Goal: Task Accomplishment & Management: Complete application form

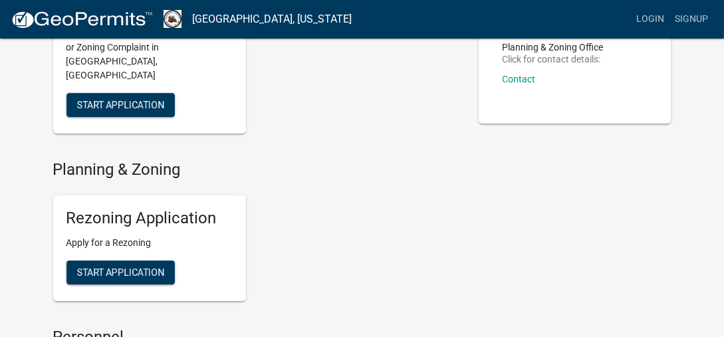
scroll to position [200, 0]
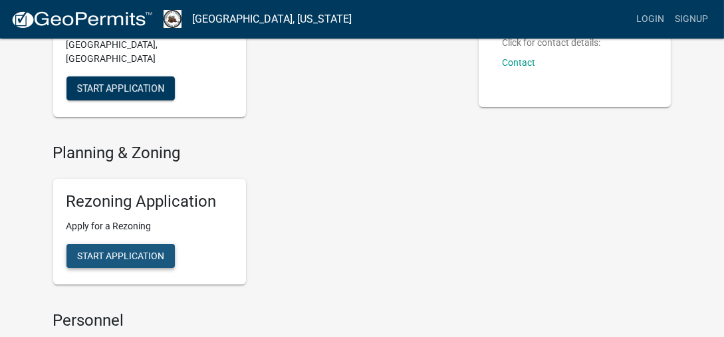
click at [128, 250] on span "Start Application" at bounding box center [120, 255] width 87 height 11
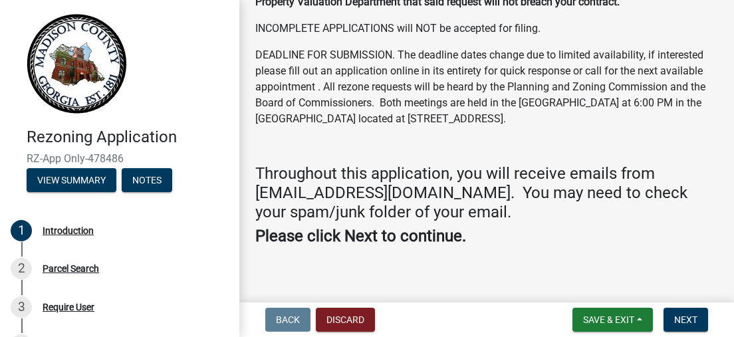
scroll to position [511, 0]
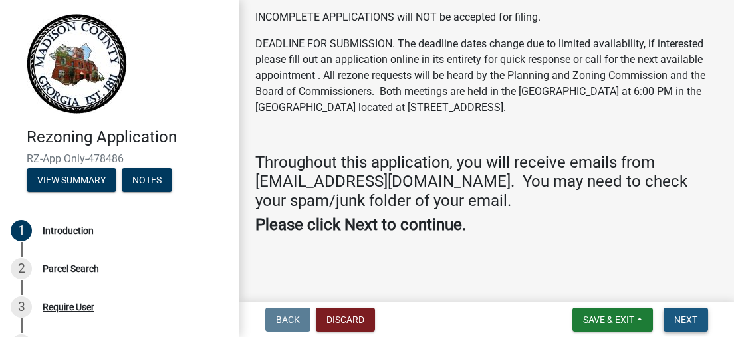
click at [684, 323] on span "Next" at bounding box center [685, 320] width 23 height 11
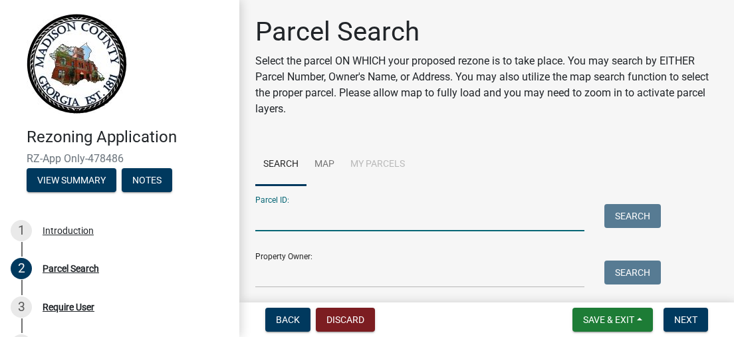
click at [313, 218] on input "Parcel ID:" at bounding box center [419, 217] width 329 height 27
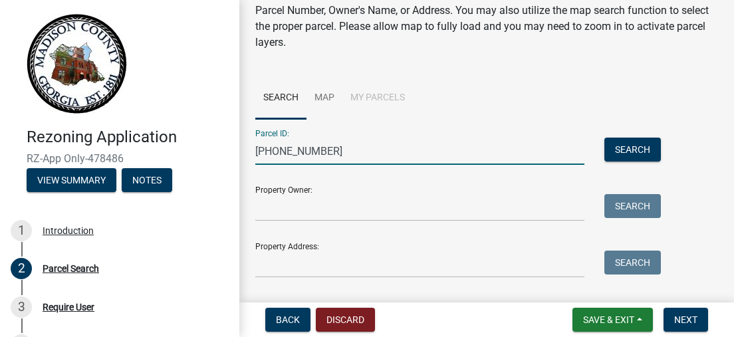
type input "[PHONE_NUMBER]"
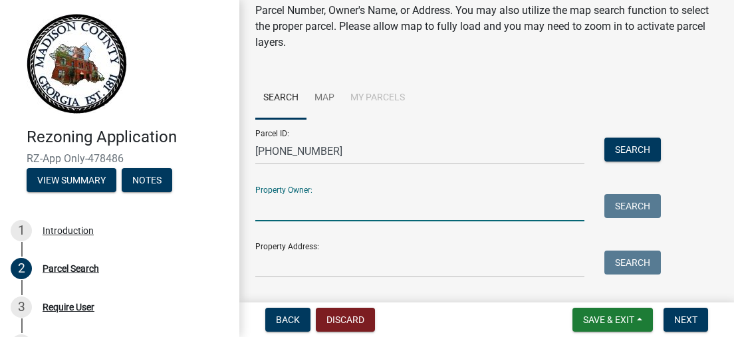
click at [348, 215] on input "Property Owner:" at bounding box center [419, 207] width 329 height 27
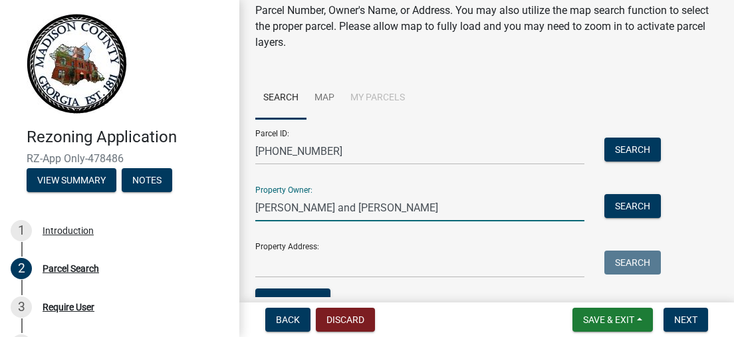
type input "[PERSON_NAME] and [PERSON_NAME]"
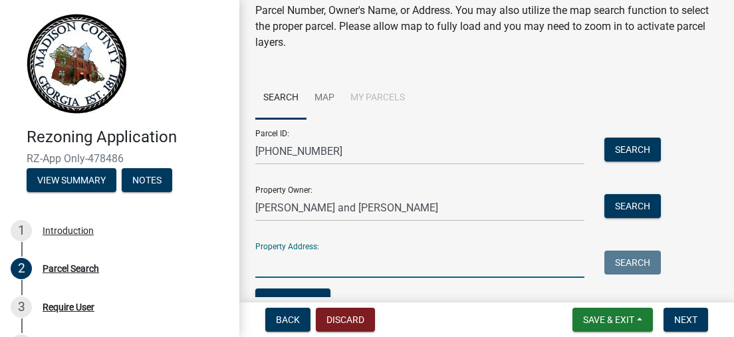
click at [335, 263] on input "Property Address:" at bounding box center [419, 264] width 329 height 27
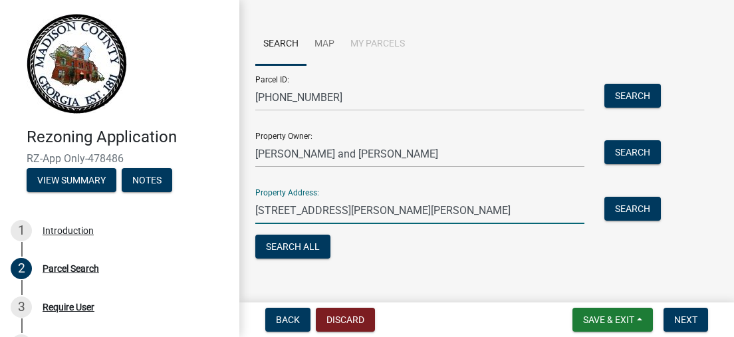
scroll to position [136, 0]
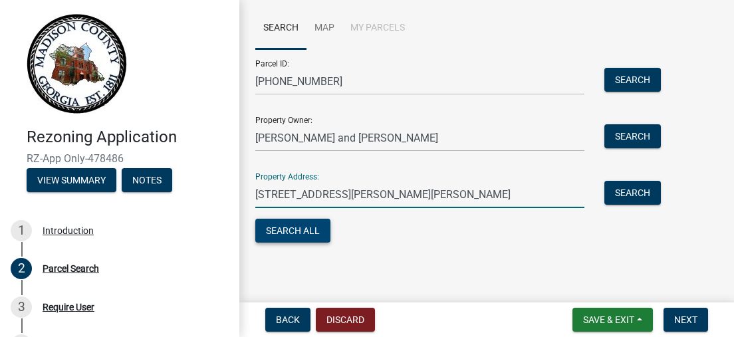
type input "[STREET_ADDRESS][PERSON_NAME][PERSON_NAME]"
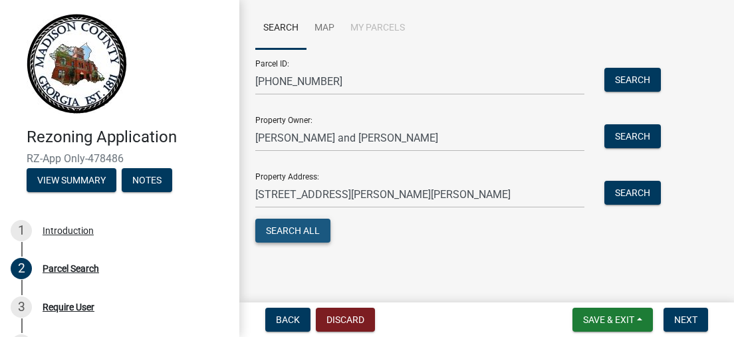
click at [307, 239] on button "Search All" at bounding box center [292, 231] width 75 height 24
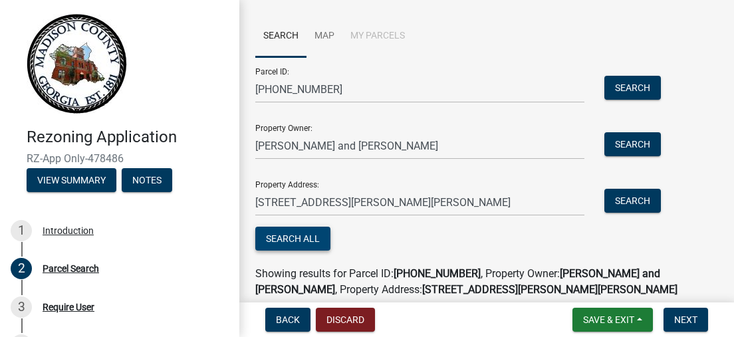
scroll to position [133, 0]
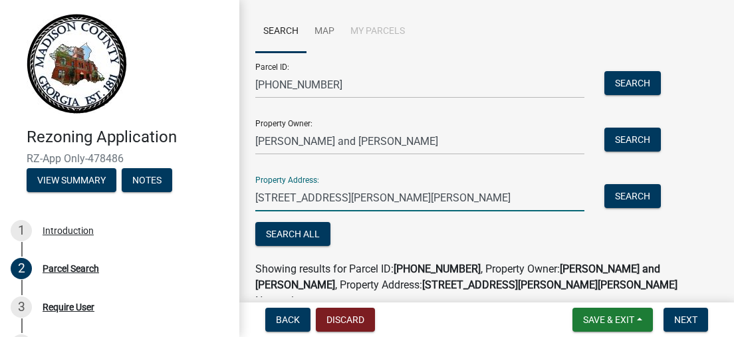
drag, startPoint x: 474, startPoint y: 194, endPoint x: 126, endPoint y: 200, distance: 347.2
click at [126, 200] on div "Rezoning Application RZ-App Only-478486 View Summary Notes 1 Introduction 2 Par…" at bounding box center [367, 168] width 734 height 337
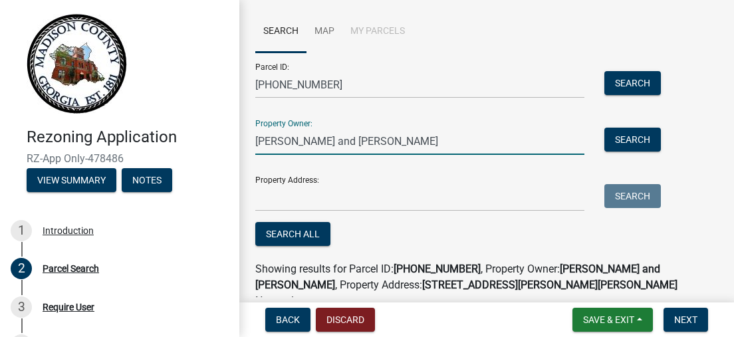
drag, startPoint x: 414, startPoint y: 144, endPoint x: 224, endPoint y: 144, distance: 190.2
click at [218, 145] on div "Rezoning Application RZ-App Only-478486 View Summary Notes 1 Introduction 2 Par…" at bounding box center [367, 168] width 734 height 337
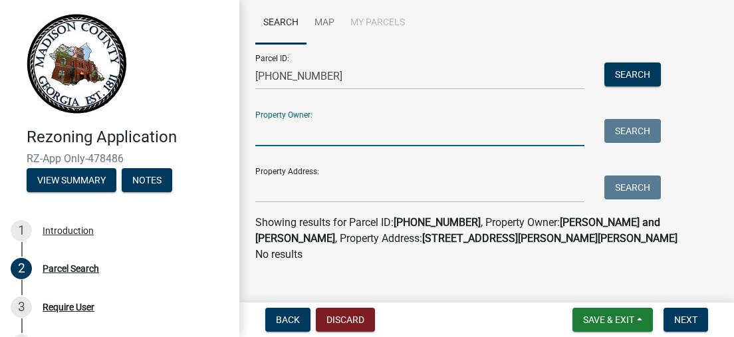
scroll to position [158, 0]
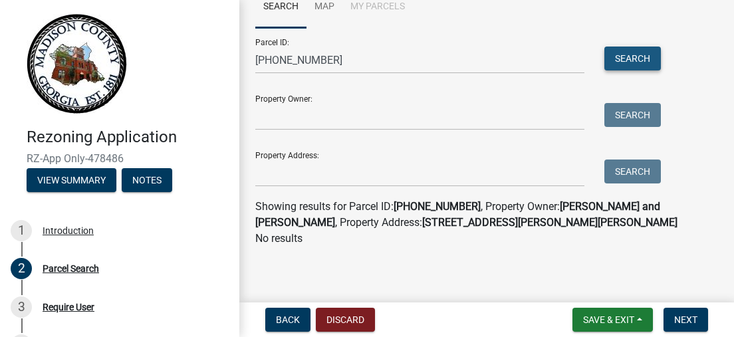
click at [643, 53] on button "Search" at bounding box center [633, 59] width 57 height 24
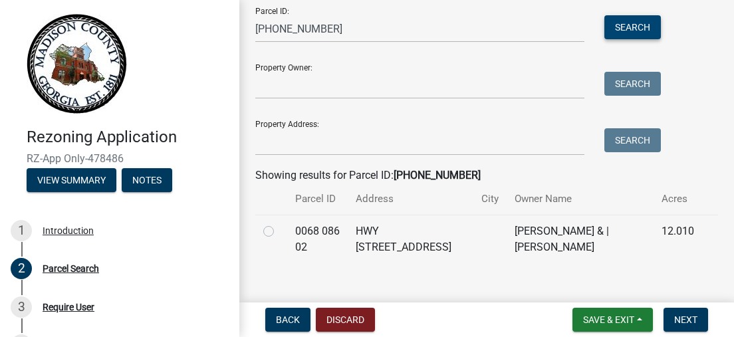
scroll to position [206, 0]
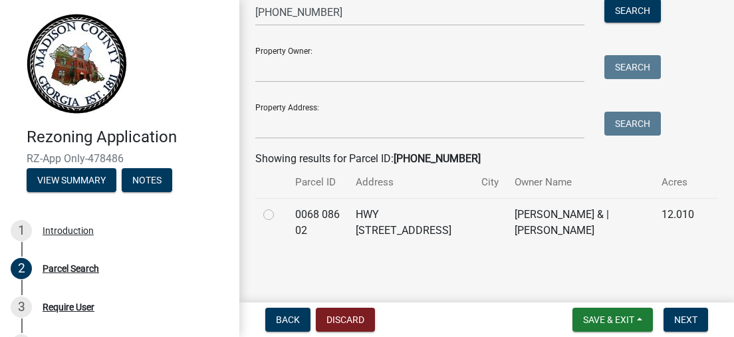
click at [279, 207] on label at bounding box center [279, 207] width 0 height 0
click at [279, 213] on 02 "radio" at bounding box center [283, 211] width 9 height 9
radio 02 "true"
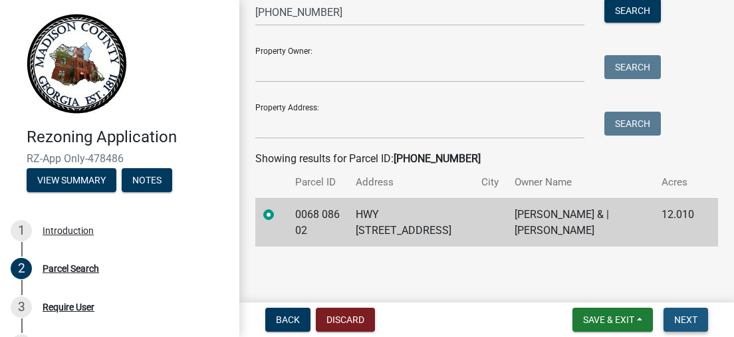
click at [690, 318] on span "Next" at bounding box center [685, 320] width 23 height 11
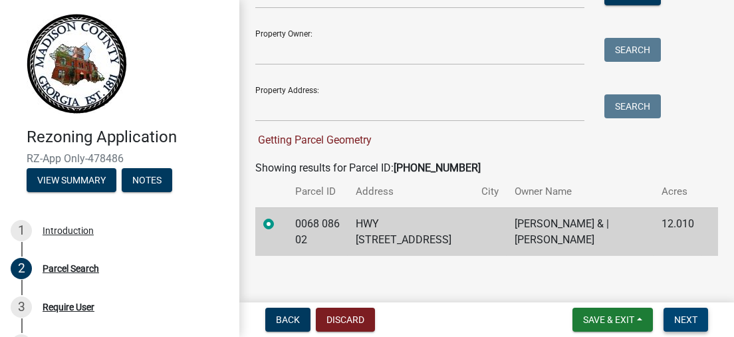
scroll to position [232, 0]
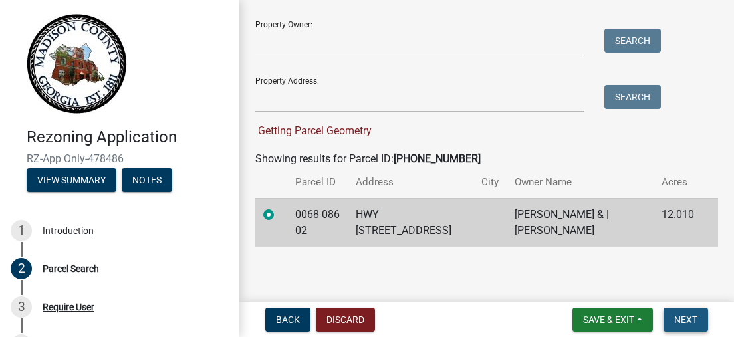
click at [692, 319] on span "Next" at bounding box center [685, 320] width 23 height 11
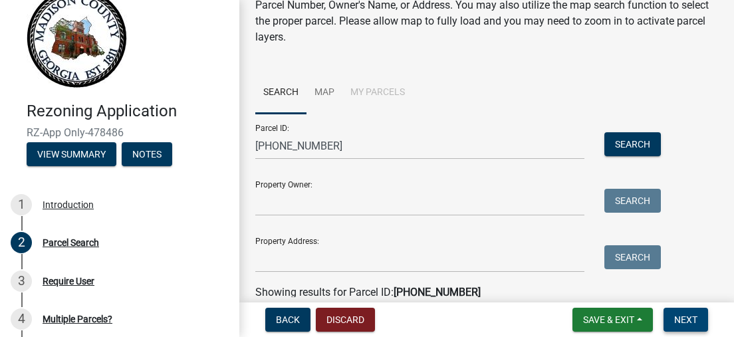
scroll to position [6, 0]
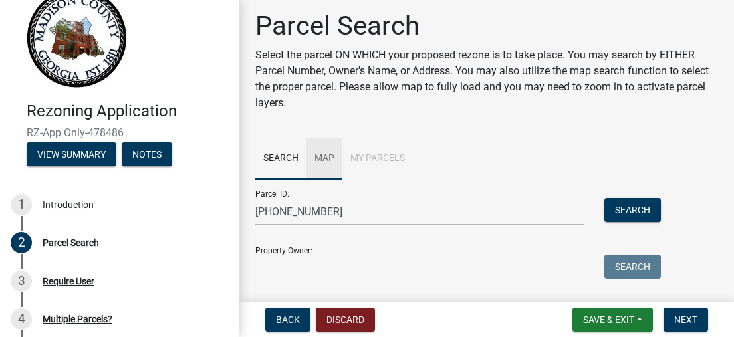
click at [327, 159] on link "Map" at bounding box center [325, 159] width 36 height 43
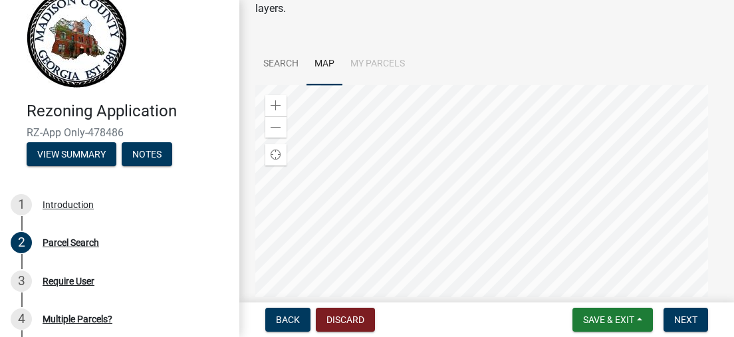
scroll to position [72, 0]
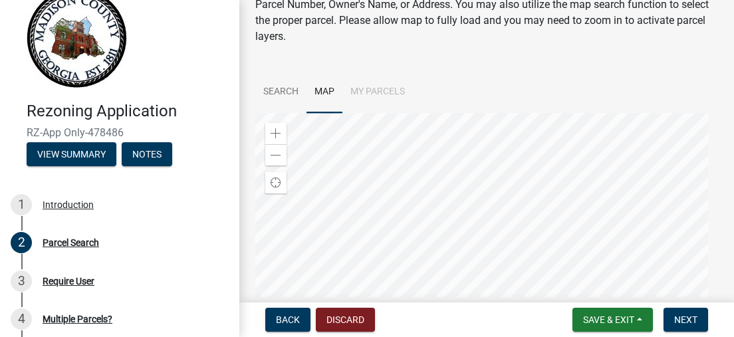
click at [380, 96] on li "My Parcels" at bounding box center [378, 92] width 70 height 43
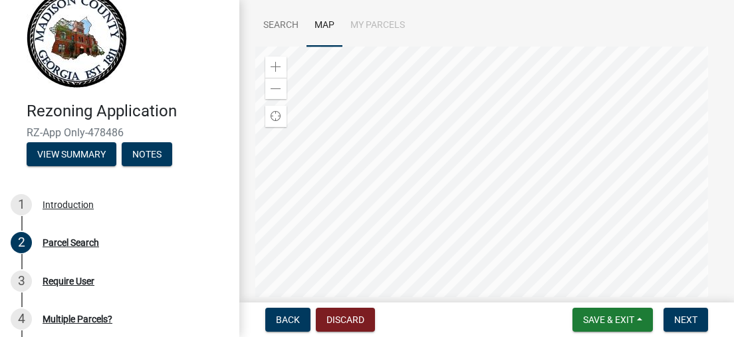
scroll to position [206, 0]
click at [676, 315] on span "Next" at bounding box center [685, 320] width 23 height 11
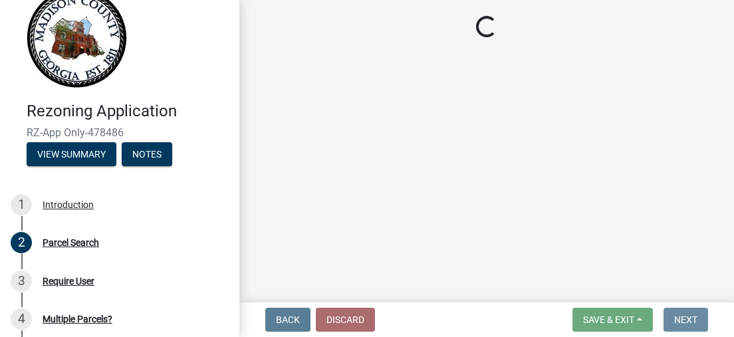
scroll to position [0, 0]
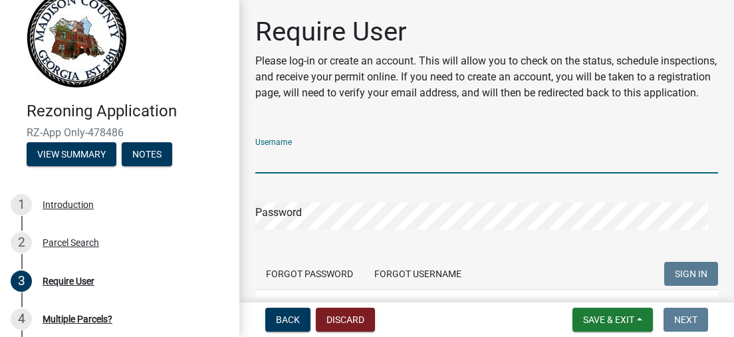
click at [320, 172] on input "Username" at bounding box center [486, 159] width 463 height 27
type input "THunter54"
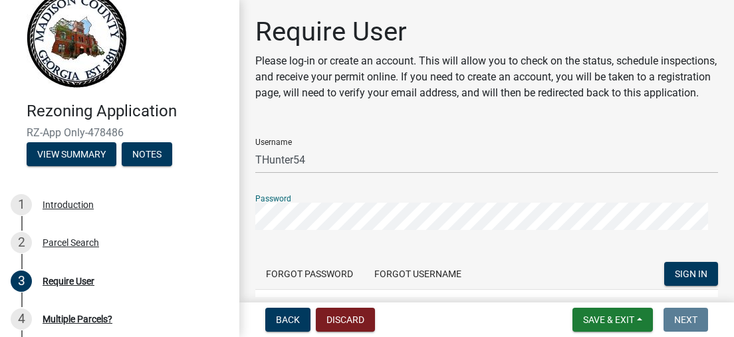
click at [664, 262] on button "SIGN IN" at bounding box center [691, 274] width 54 height 24
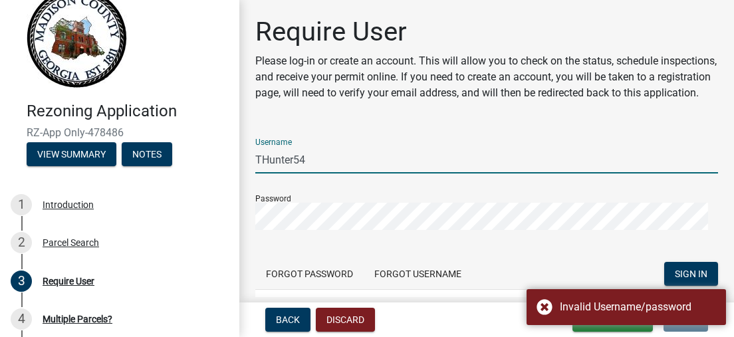
click at [345, 168] on input "THunter54" at bounding box center [486, 159] width 463 height 27
click at [513, 249] on form "Username THunter54 Password Forgot Password Forgot Username SIGN IN User Privac…" at bounding box center [486, 233] width 463 height 210
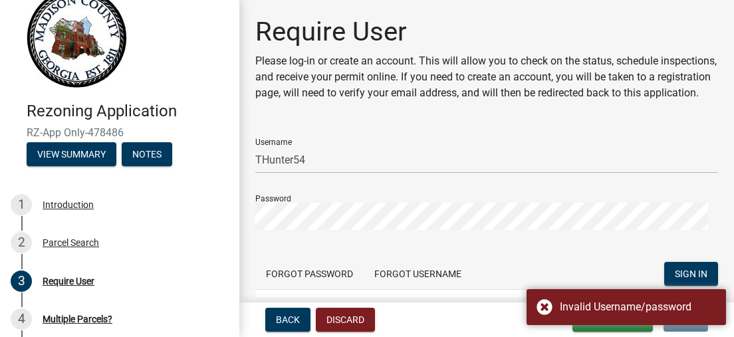
click at [253, 233] on div "Require User Please log-in or create an account. This will allow you to check o…" at bounding box center [486, 202] width 483 height 372
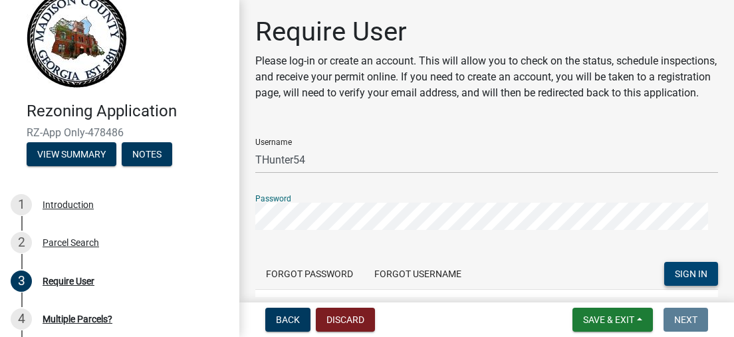
click at [664, 285] on button "SIGN IN" at bounding box center [691, 274] width 54 height 24
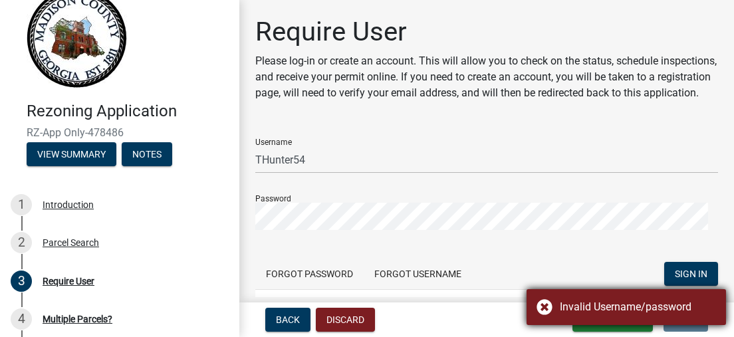
click at [579, 306] on div "Invalid Username/password" at bounding box center [638, 307] width 156 height 16
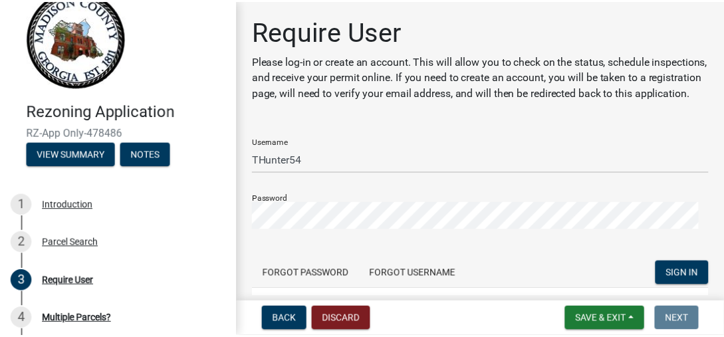
scroll to position [133, 0]
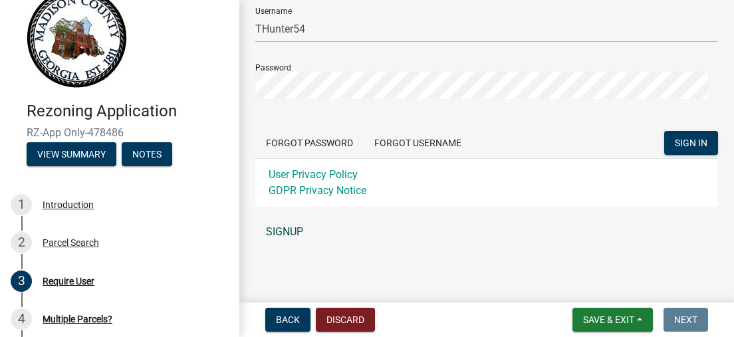
click at [293, 245] on link "SIGNUP" at bounding box center [486, 232] width 463 height 27
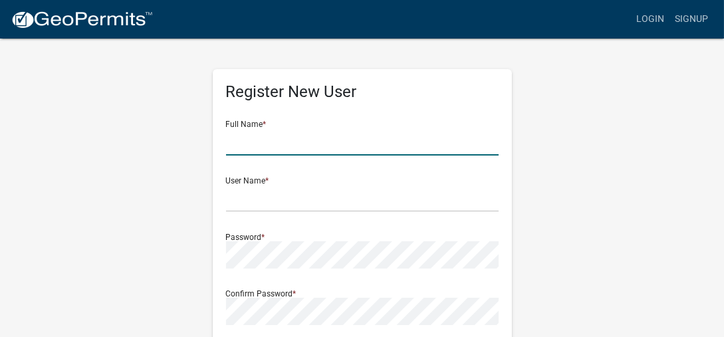
click at [293, 139] on input "text" at bounding box center [362, 141] width 273 height 27
type input "[PERSON_NAME]"
type input "[EMAIL_ADDRESS][DOMAIN_NAME]"
type input "[STREET_ADDRESS][PERSON_NAME]"
type input "Carlton"
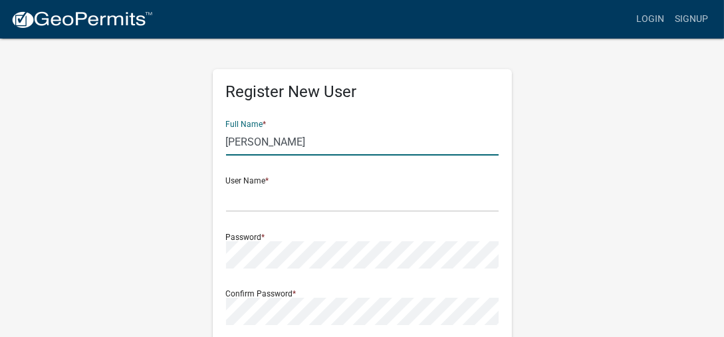
type input "[US_STATE]"
type input "30627"
type input "7705331601"
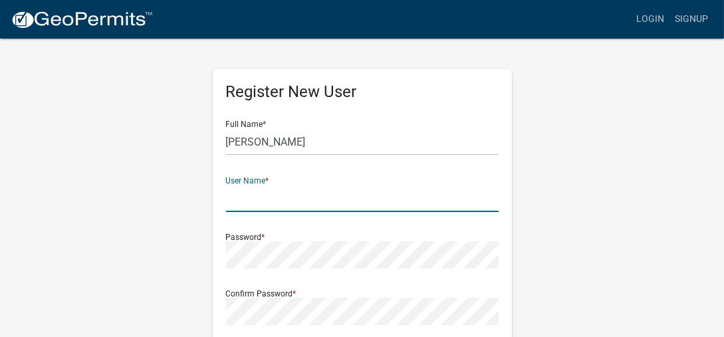
click at [262, 204] on input "text" at bounding box center [362, 198] width 273 height 27
type input "THunter54"
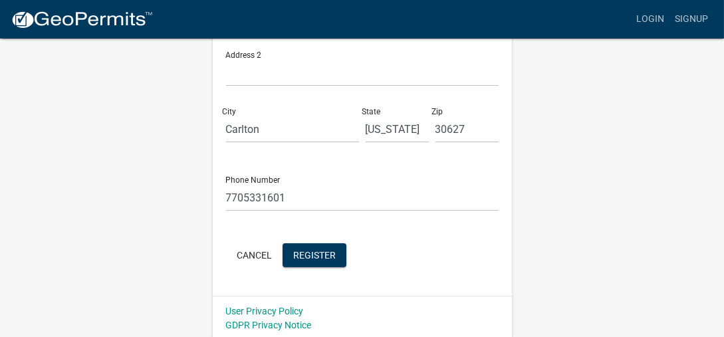
scroll to position [410, 0]
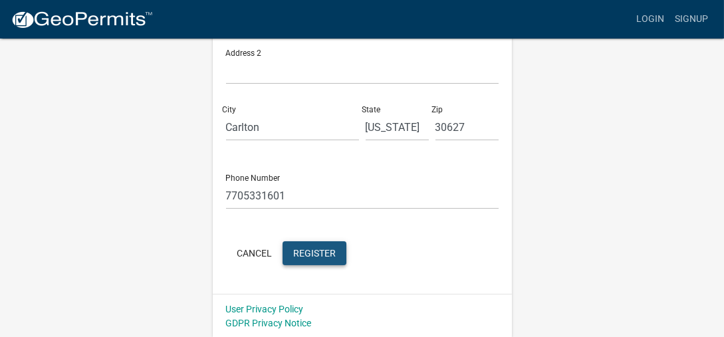
click at [305, 252] on span "Register" at bounding box center [314, 252] width 43 height 11
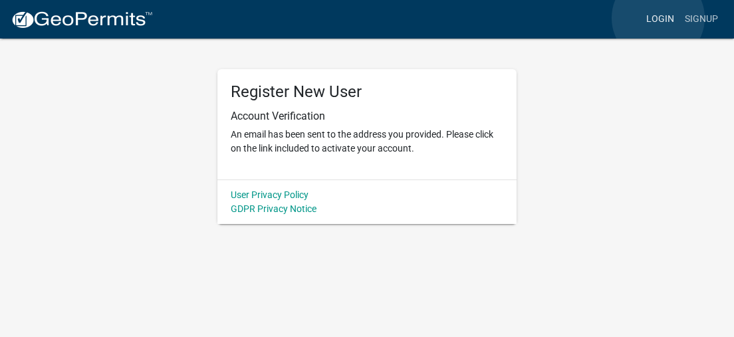
click at [658, 18] on link "Login" at bounding box center [660, 19] width 39 height 25
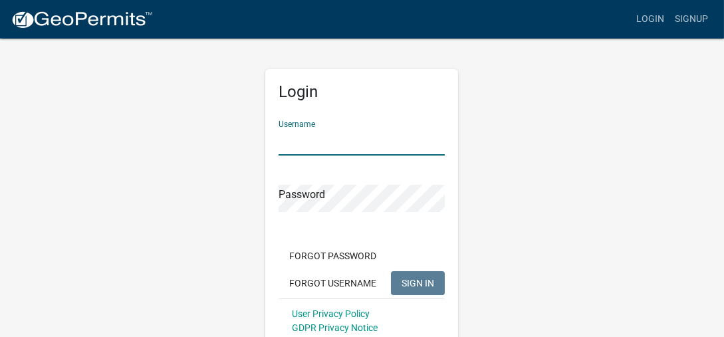
click at [287, 133] on input "Username" at bounding box center [362, 141] width 166 height 27
type input "THunter54"
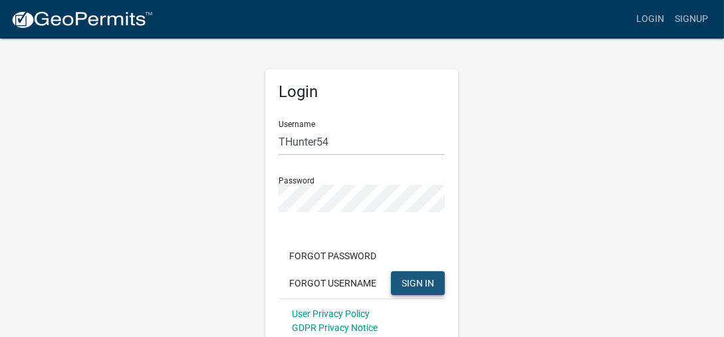
click at [410, 281] on span "SIGN IN" at bounding box center [418, 282] width 33 height 11
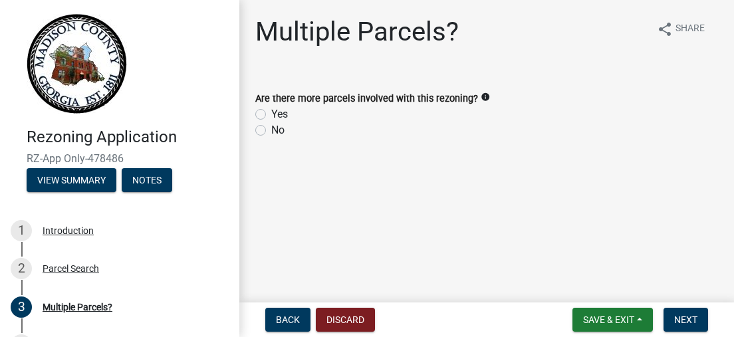
click at [271, 130] on label "No" at bounding box center [277, 130] width 13 height 16
click at [271, 130] on input "No" at bounding box center [275, 126] width 9 height 9
radio input "true"
click at [702, 323] on button "Next" at bounding box center [686, 320] width 45 height 24
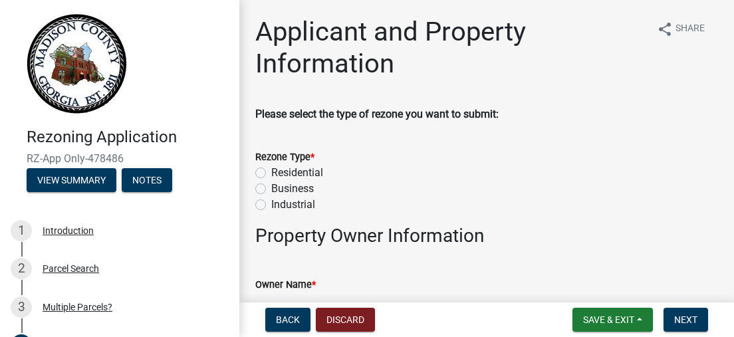
click at [271, 174] on label "Residential" at bounding box center [297, 173] width 52 height 16
click at [271, 174] on input "Residential" at bounding box center [275, 169] width 9 height 9
radio input "true"
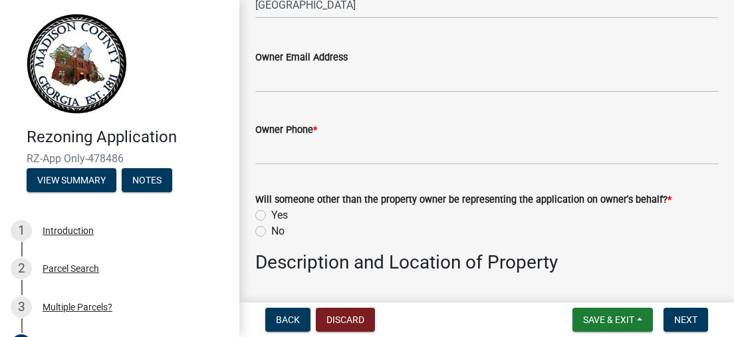
scroll to position [466, 0]
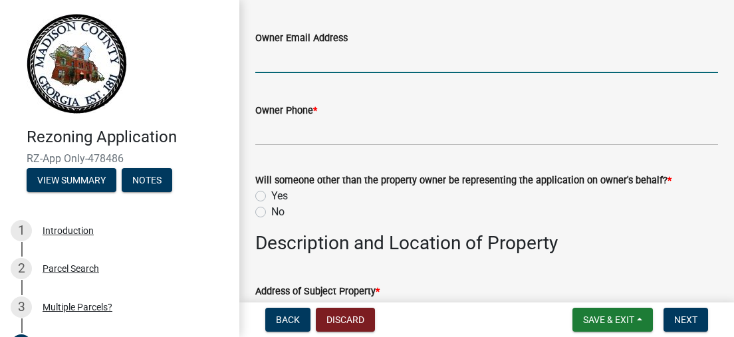
click at [321, 61] on input "Owner Email Address" at bounding box center [486, 59] width 463 height 27
type input "[EMAIL_ADDRESS][DOMAIN_NAME]"
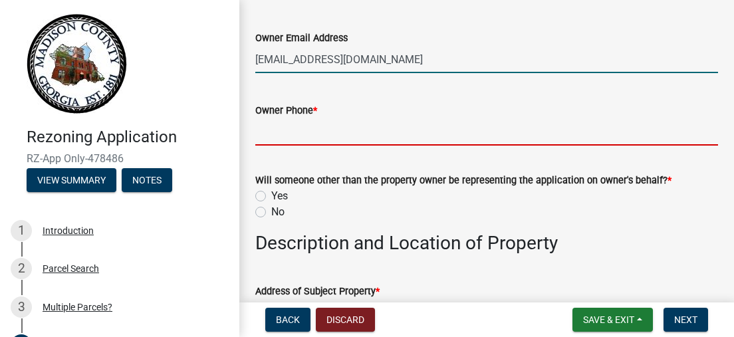
type input "7705331601"
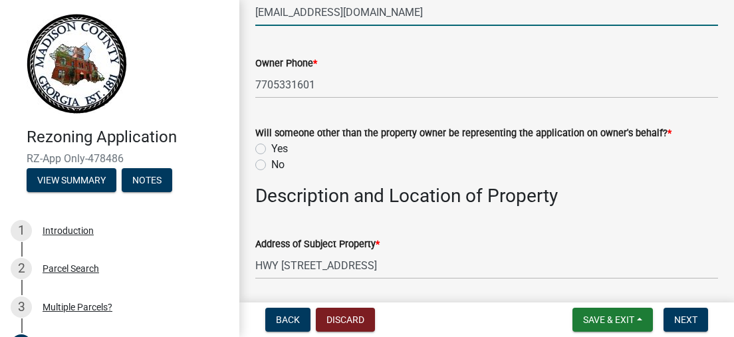
scroll to position [532, 0]
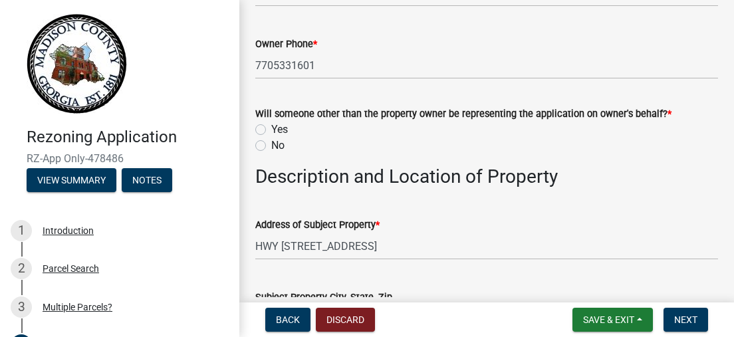
click at [271, 148] on label "No" at bounding box center [277, 146] width 13 height 16
click at [271, 146] on input "No" at bounding box center [275, 142] width 9 height 9
radio input "true"
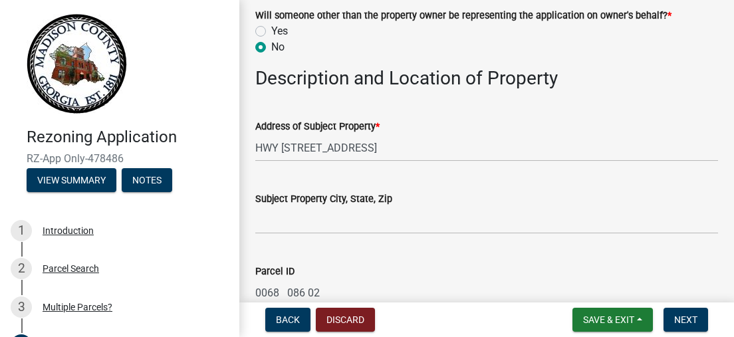
scroll to position [732, 0]
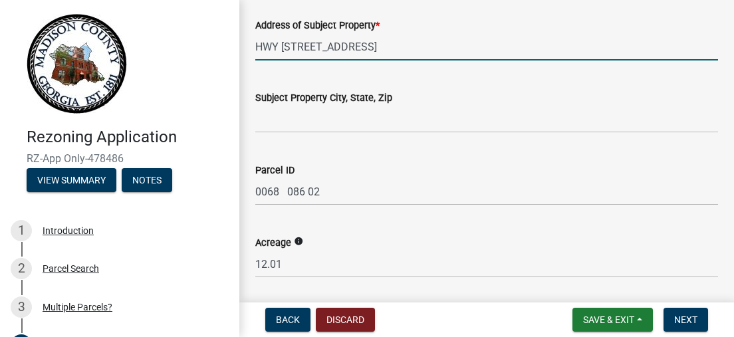
click at [367, 53] on input "HWY [STREET_ADDRESS]" at bounding box center [486, 46] width 463 height 27
drag, startPoint x: 339, startPoint y: 43, endPoint x: 261, endPoint y: 55, distance: 78.6
click at [261, 55] on input "HWY [STREET_ADDRESS]" at bounding box center [486, 46] width 463 height 27
type input "H"
type input "[STREET_ADDRESS][PERSON_NAME]"
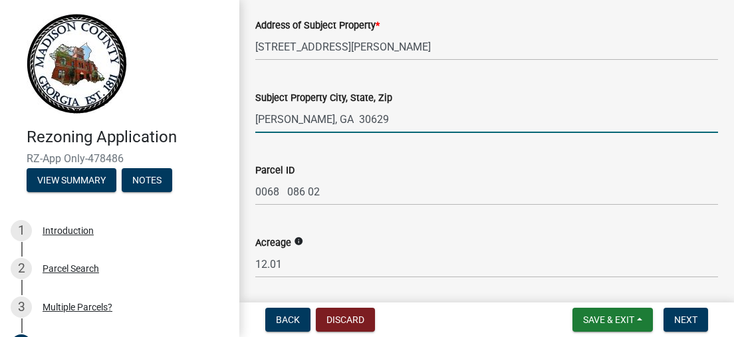
type input "Comer, GA 30629"
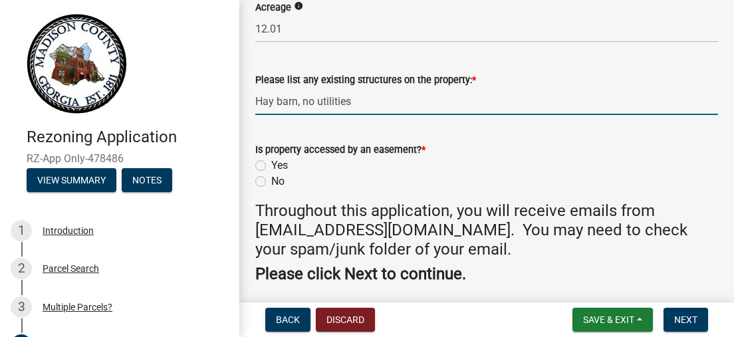
scroll to position [986, 0]
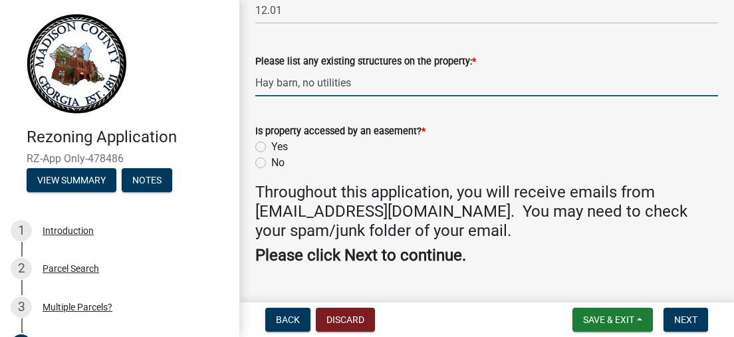
type input "Hay barn, no utilities"
click at [271, 160] on label "No" at bounding box center [277, 163] width 13 height 16
click at [271, 160] on input "No" at bounding box center [275, 159] width 9 height 9
radio input "true"
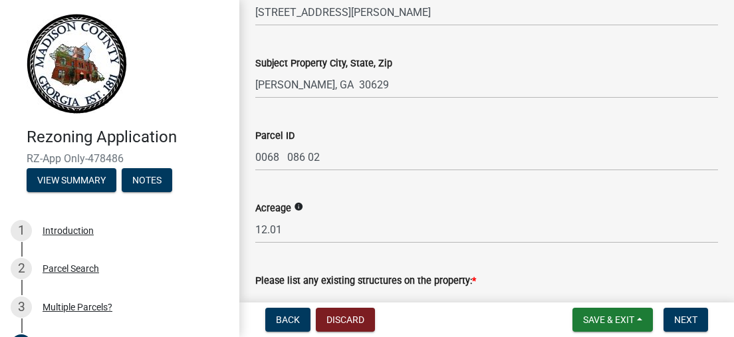
scroll to position [749, 0]
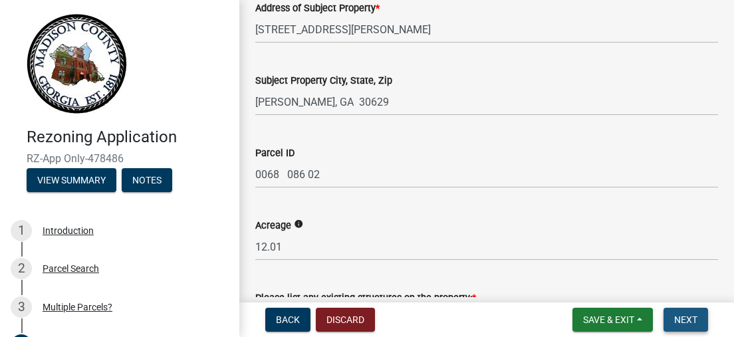
click at [695, 316] on span "Next" at bounding box center [685, 320] width 23 height 11
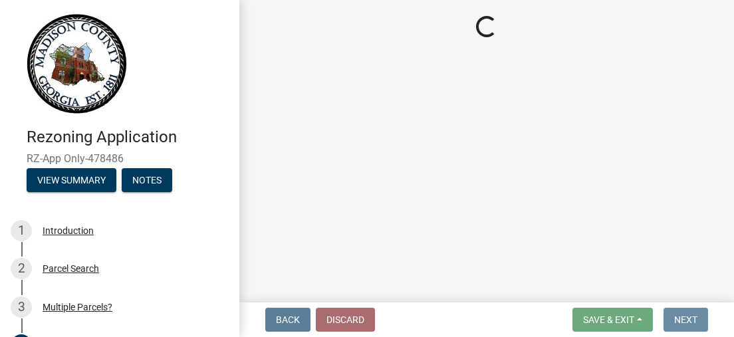
scroll to position [0, 0]
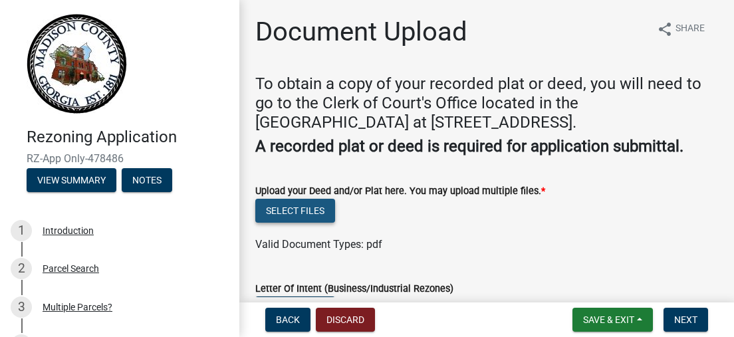
click at [279, 204] on button "Select files" at bounding box center [295, 211] width 80 height 24
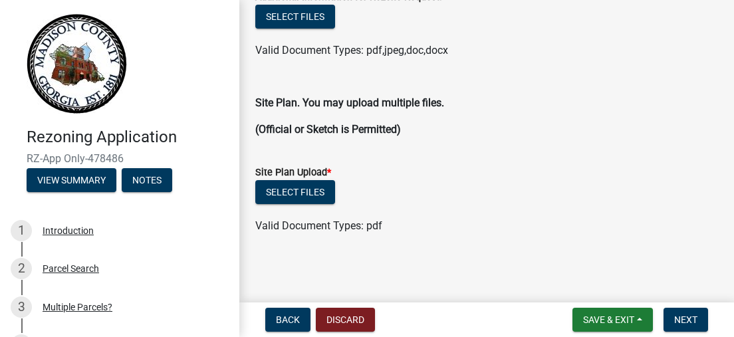
scroll to position [372, 0]
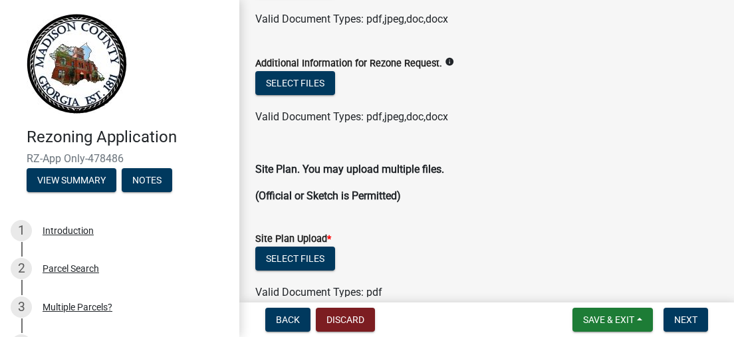
click at [445, 62] on icon "info" at bounding box center [449, 61] width 9 height 9
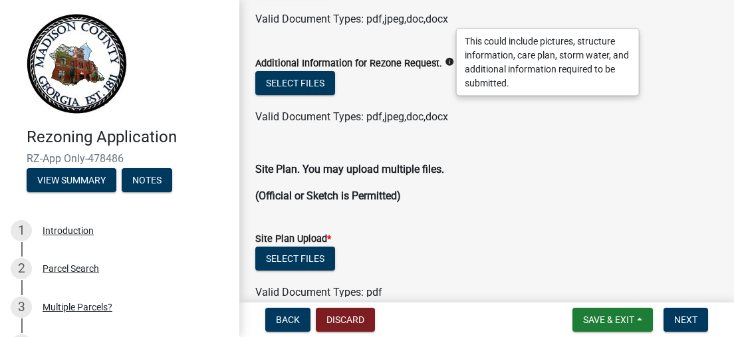
click at [436, 49] on form "Additional Information for Rezone Request. info Select files Valid Document Typ…" at bounding box center [486, 82] width 463 height 86
